Goal: Transaction & Acquisition: Purchase product/service

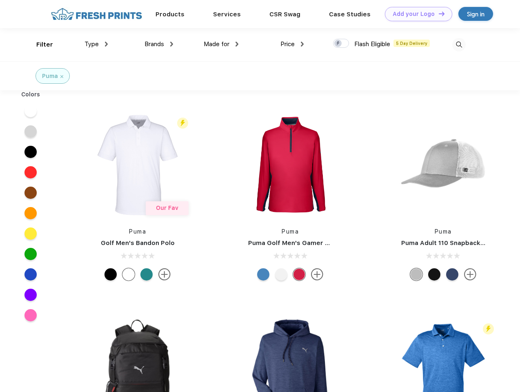
click at [416, 14] on link "Add your Logo Design Tool" at bounding box center [418, 14] width 67 height 14
click at [0, 0] on div "Design Tool" at bounding box center [0, 0] width 0 height 0
click at [438, 13] on link "Add your Logo Design Tool" at bounding box center [418, 14] width 67 height 14
click at [39, 45] on div "Filter" at bounding box center [44, 44] width 17 height 9
click at [96, 44] on span "Type" at bounding box center [92, 43] width 14 height 7
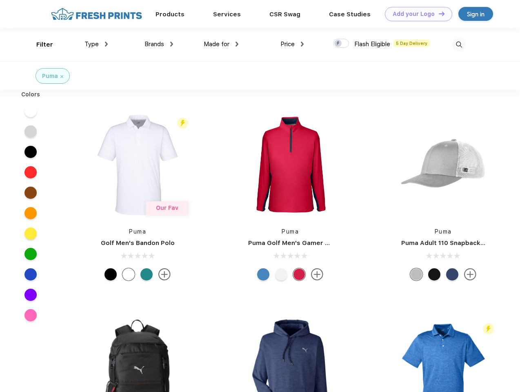
click at [159, 44] on span "Brands" at bounding box center [155, 43] width 20 height 7
click at [221, 44] on span "Made for" at bounding box center [217, 43] width 26 height 7
click at [292, 44] on span "Price" at bounding box center [288, 43] width 14 height 7
click at [341, 44] on div at bounding box center [341, 43] width 16 height 9
click at [339, 44] on input "checkbox" at bounding box center [335, 40] width 5 height 5
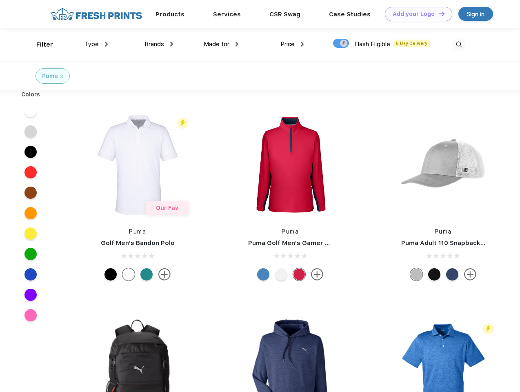
click at [459, 45] on img at bounding box center [459, 44] width 13 height 13
